Goal: Task Accomplishment & Management: Manage account settings

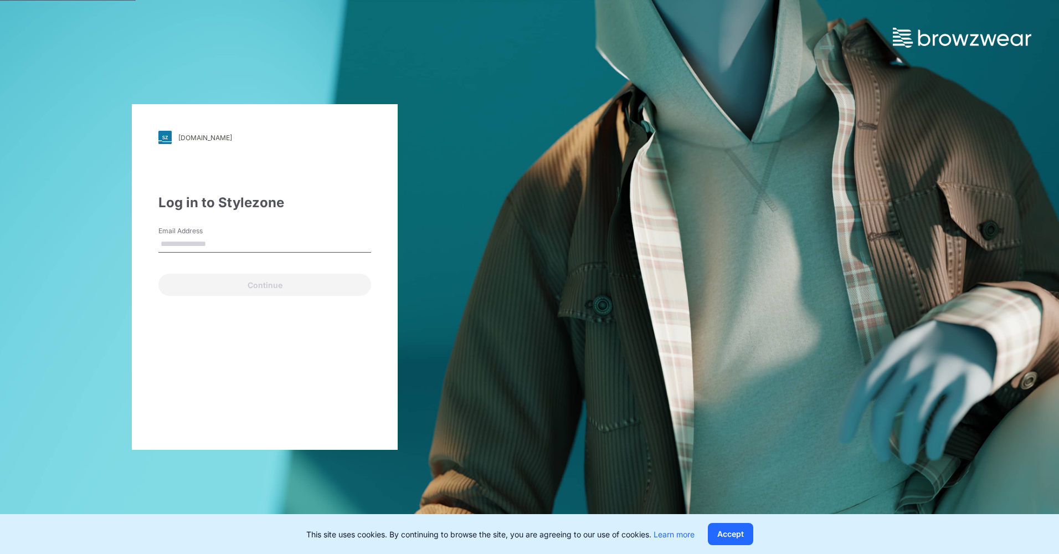
click at [204, 240] on input "Email Address" at bounding box center [264, 244] width 213 height 17
type input "**********"
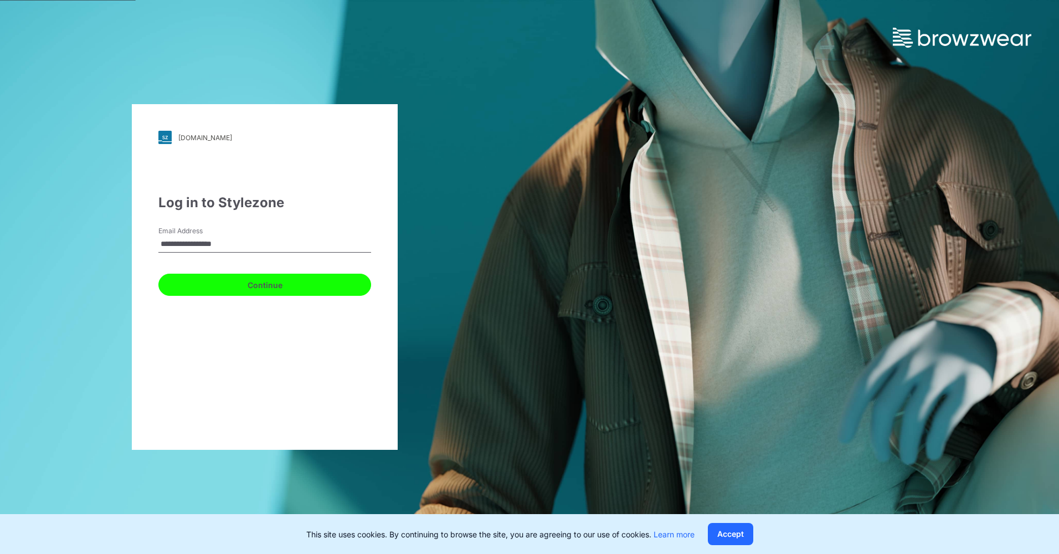
click at [228, 281] on button "Continue" at bounding box center [264, 285] width 213 height 22
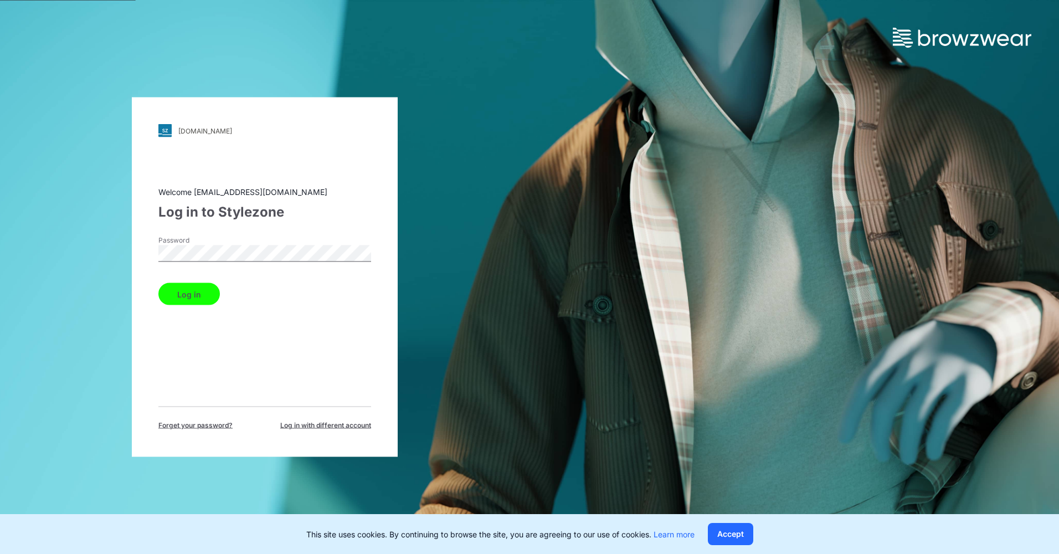
click at [198, 295] on button "Log in" at bounding box center [188, 294] width 61 height 22
